Goal: Task Accomplishment & Management: Use online tool/utility

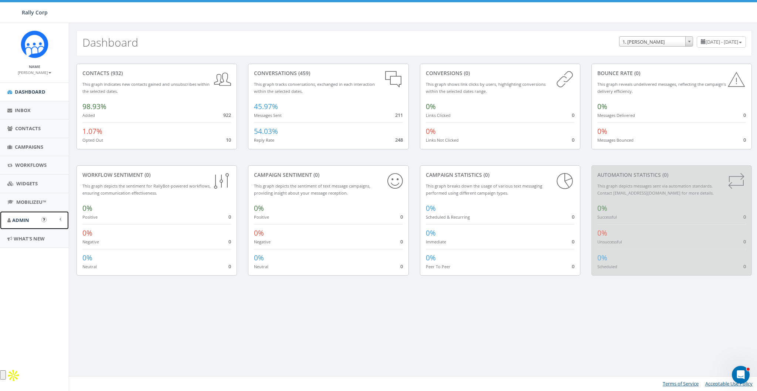
drag, startPoint x: 24, startPoint y: 220, endPoint x: 28, endPoint y: 224, distance: 5.3
click at [24, 221] on span "Admin" at bounding box center [20, 220] width 17 height 7
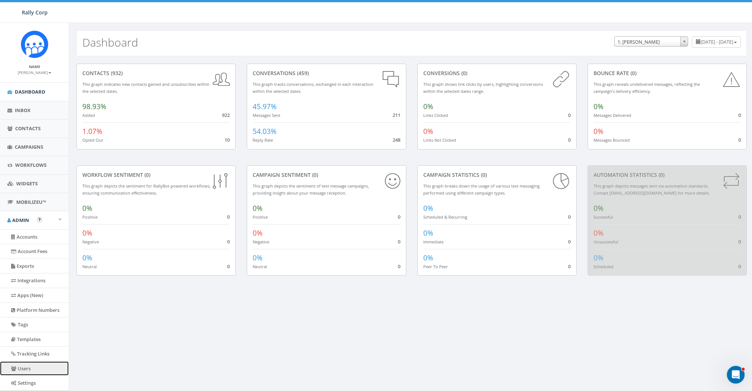
click at [18, 365] on link "Users" at bounding box center [34, 368] width 69 height 14
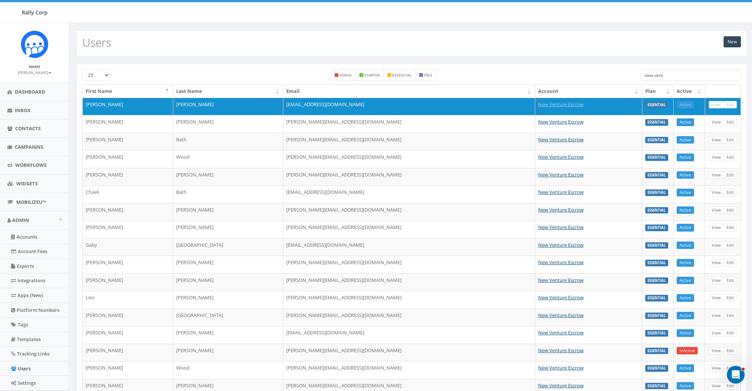
click at [669, 75] on input "new vent" at bounding box center [691, 74] width 100 height 11
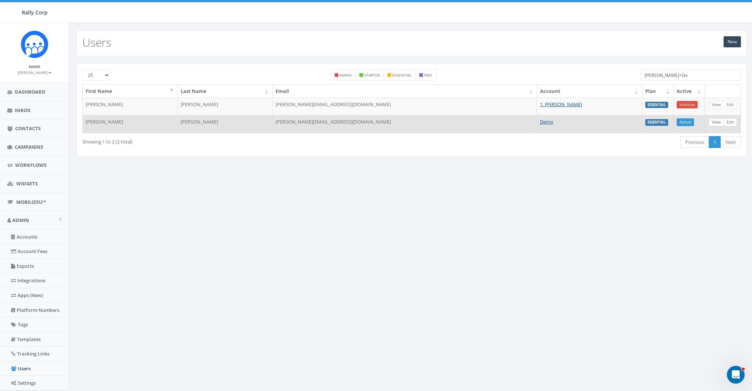
type input "james+De"
click at [717, 122] on link "View" at bounding box center [716, 122] width 15 height 8
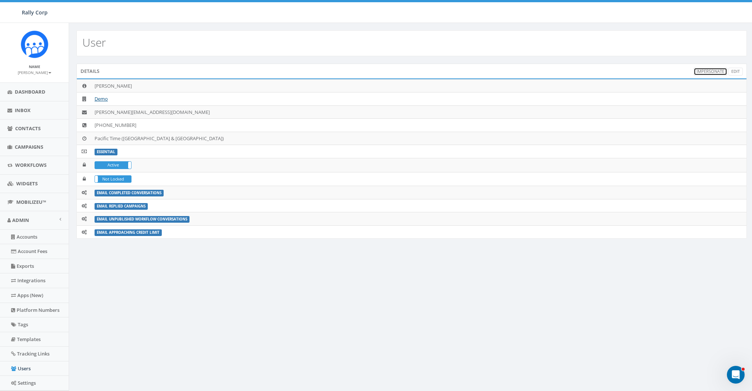
click at [717, 70] on link "Impersonate" at bounding box center [711, 72] width 34 height 8
